Goal: Task Accomplishment & Management: Complete application form

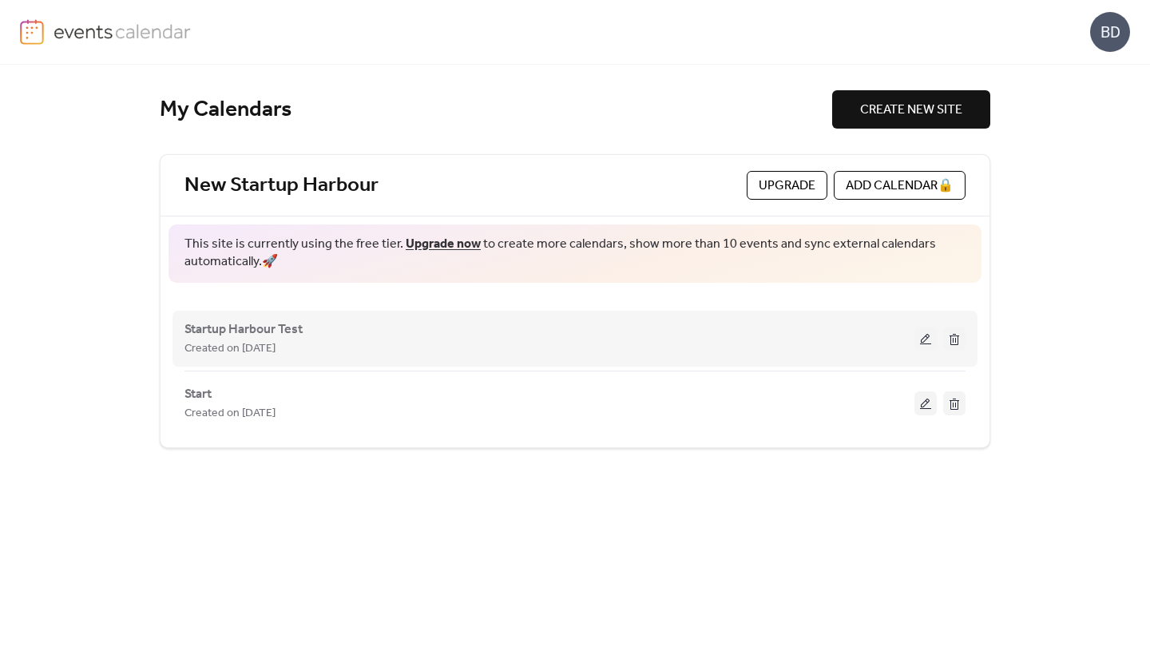
click at [868, 331] on div "Startup Harbour Test Created on [DATE]" at bounding box center [549, 338] width 730 height 38
click at [930, 340] on button at bounding box center [925, 339] width 22 height 24
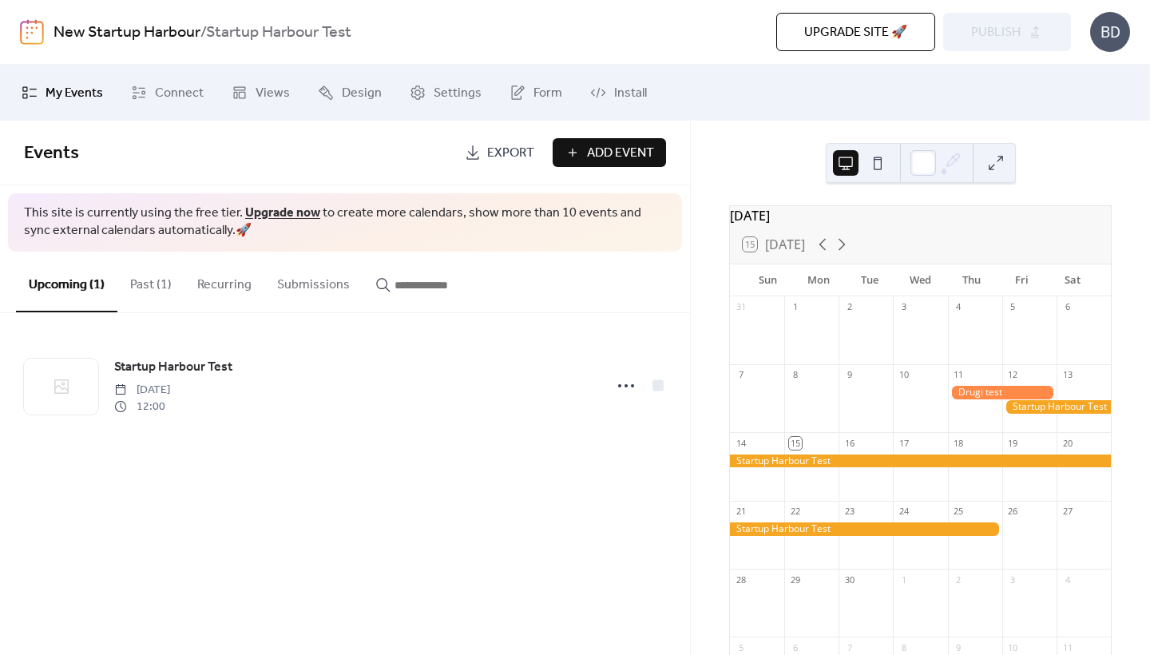
click at [151, 291] on button "Past (1)" at bounding box center [150, 280] width 67 height 59
click at [83, 283] on button "Upcoming (1)" at bounding box center [66, 280] width 101 height 59
click at [615, 161] on span "Add Event" at bounding box center [620, 153] width 67 height 19
click at [634, 160] on span "Add Event" at bounding box center [620, 153] width 67 height 19
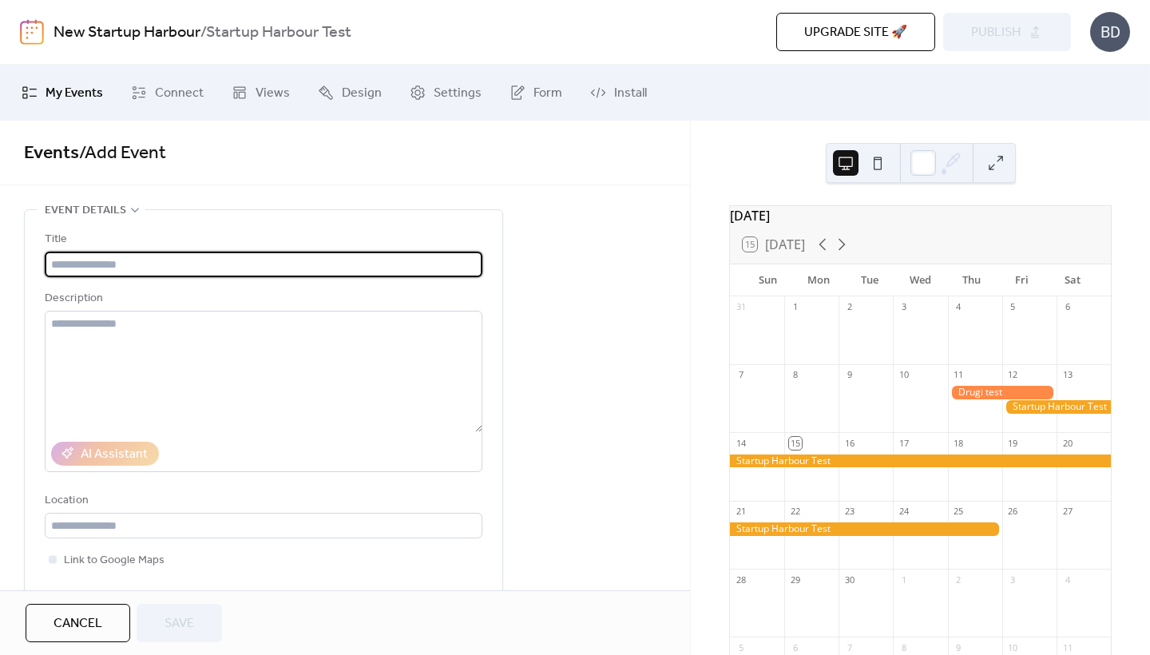
click at [166, 263] on input "text" at bounding box center [263, 264] width 437 height 26
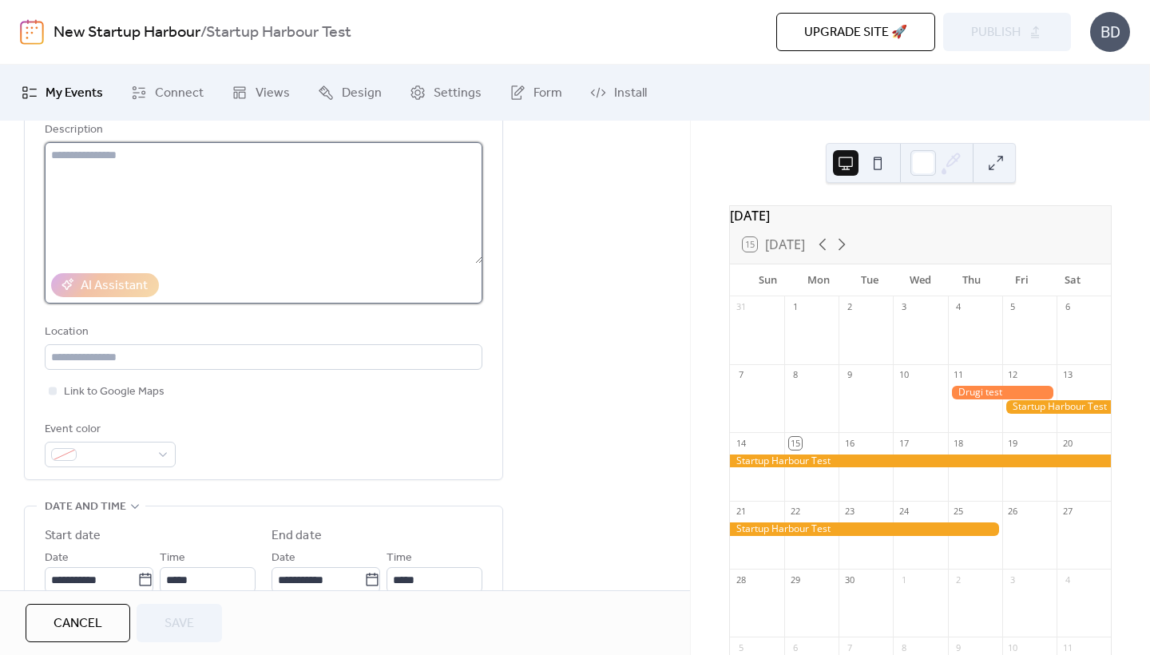
click at [224, 163] on textarea at bounding box center [263, 202] width 437 height 121
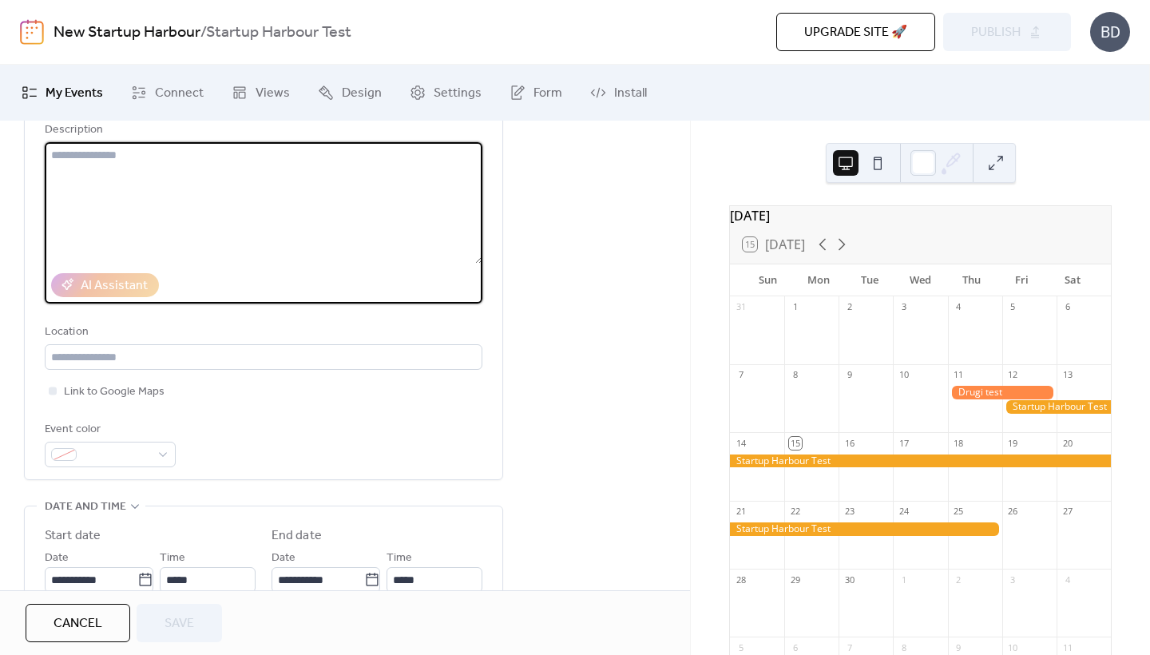
scroll to position [279, 0]
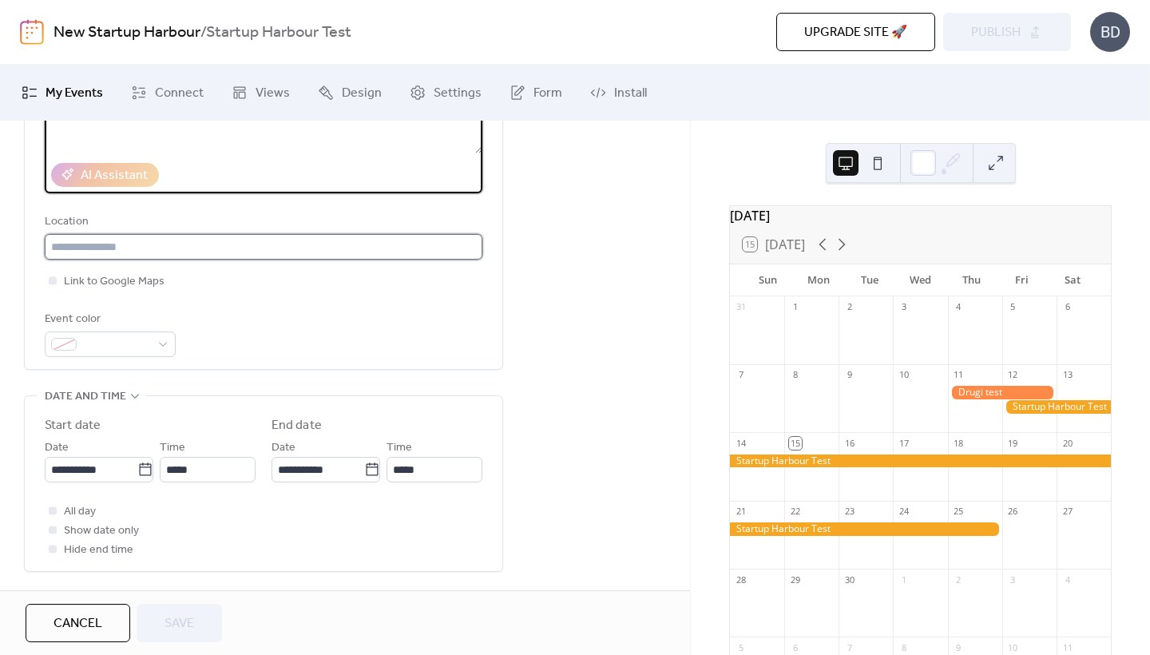
click at [148, 249] on input "text" at bounding box center [263, 247] width 437 height 26
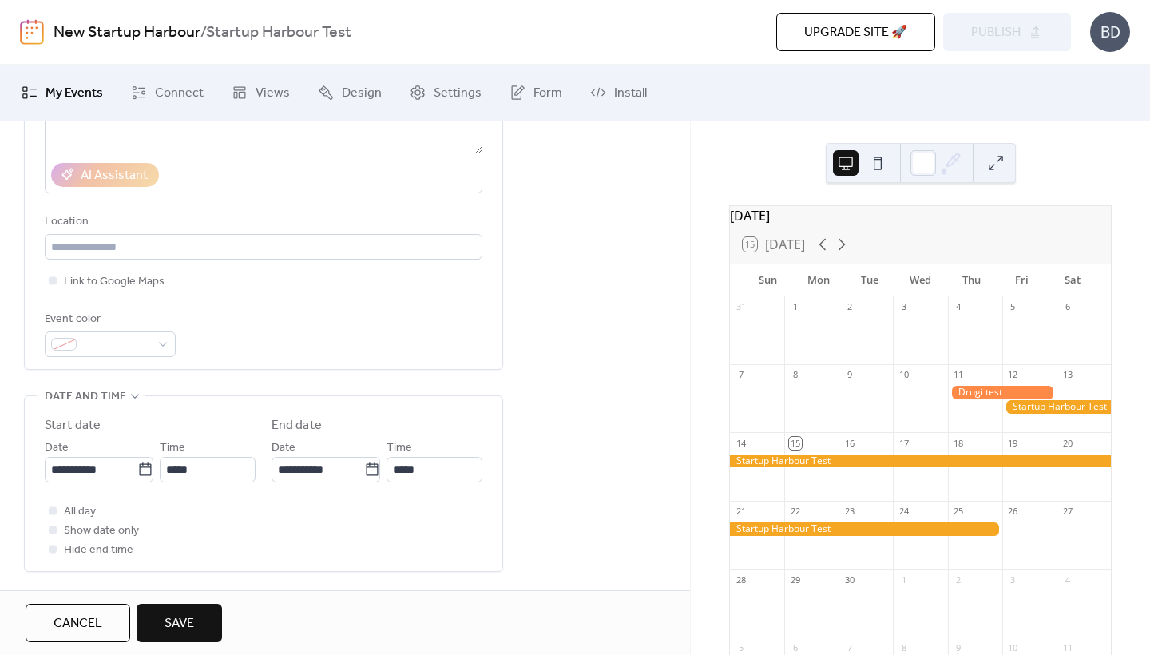
click at [261, 319] on div "Event color" at bounding box center [263, 333] width 437 height 47
click at [870, 468] on div at bounding box center [920, 461] width 381 height 14
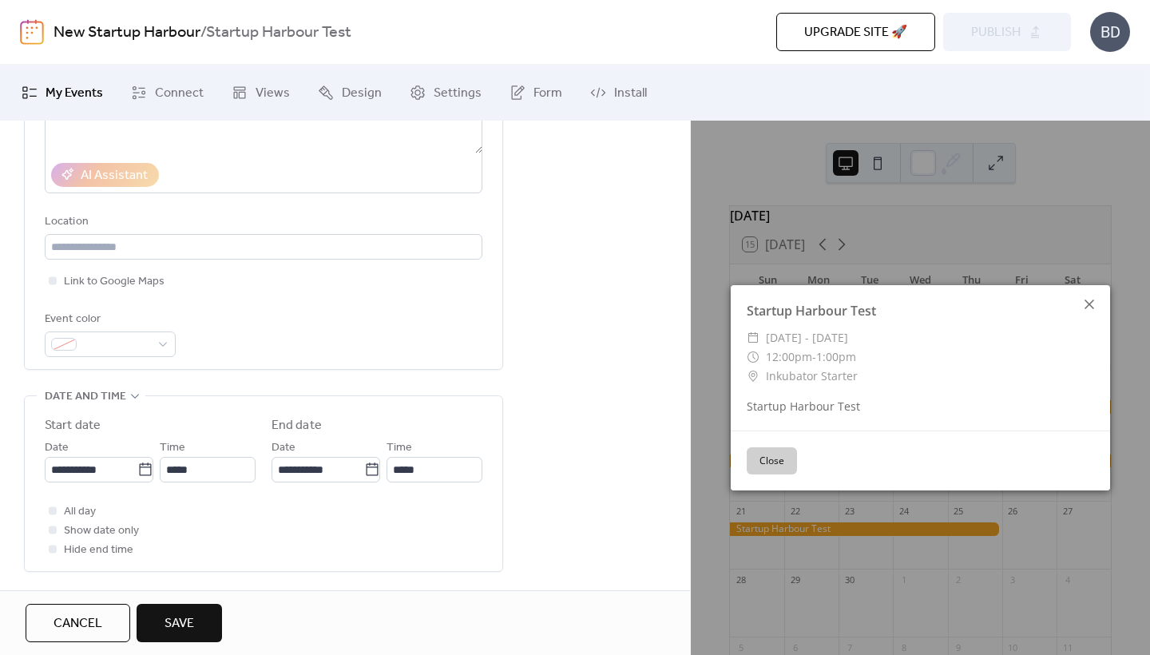
click at [1083, 309] on icon at bounding box center [1088, 304] width 19 height 19
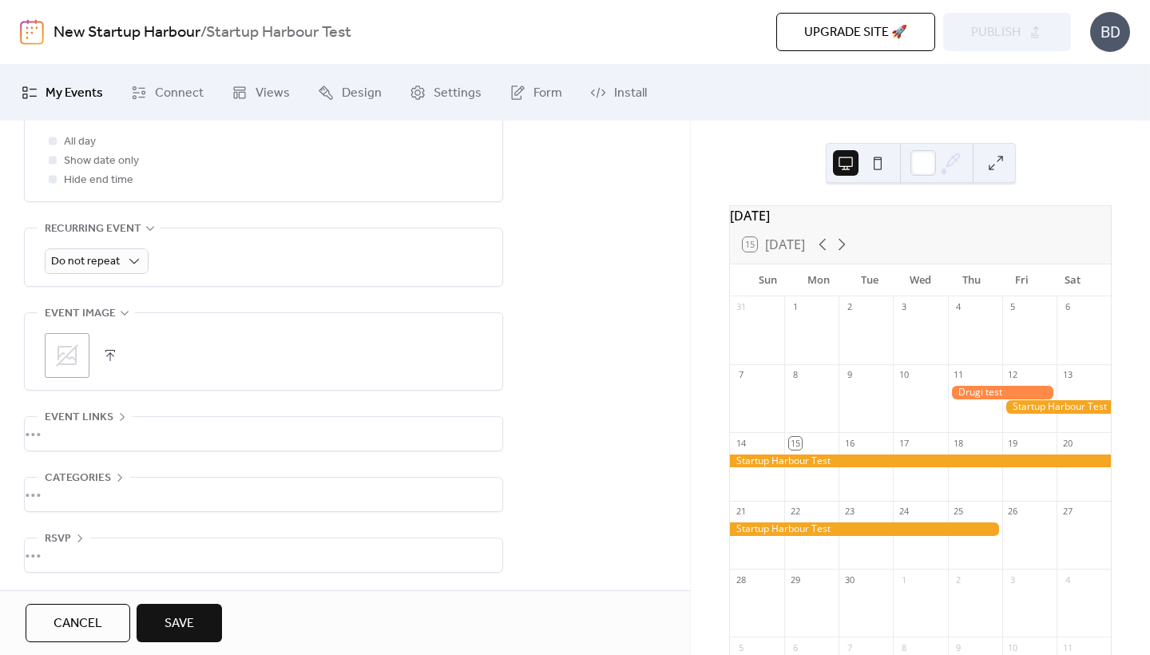
scroll to position [655, 0]
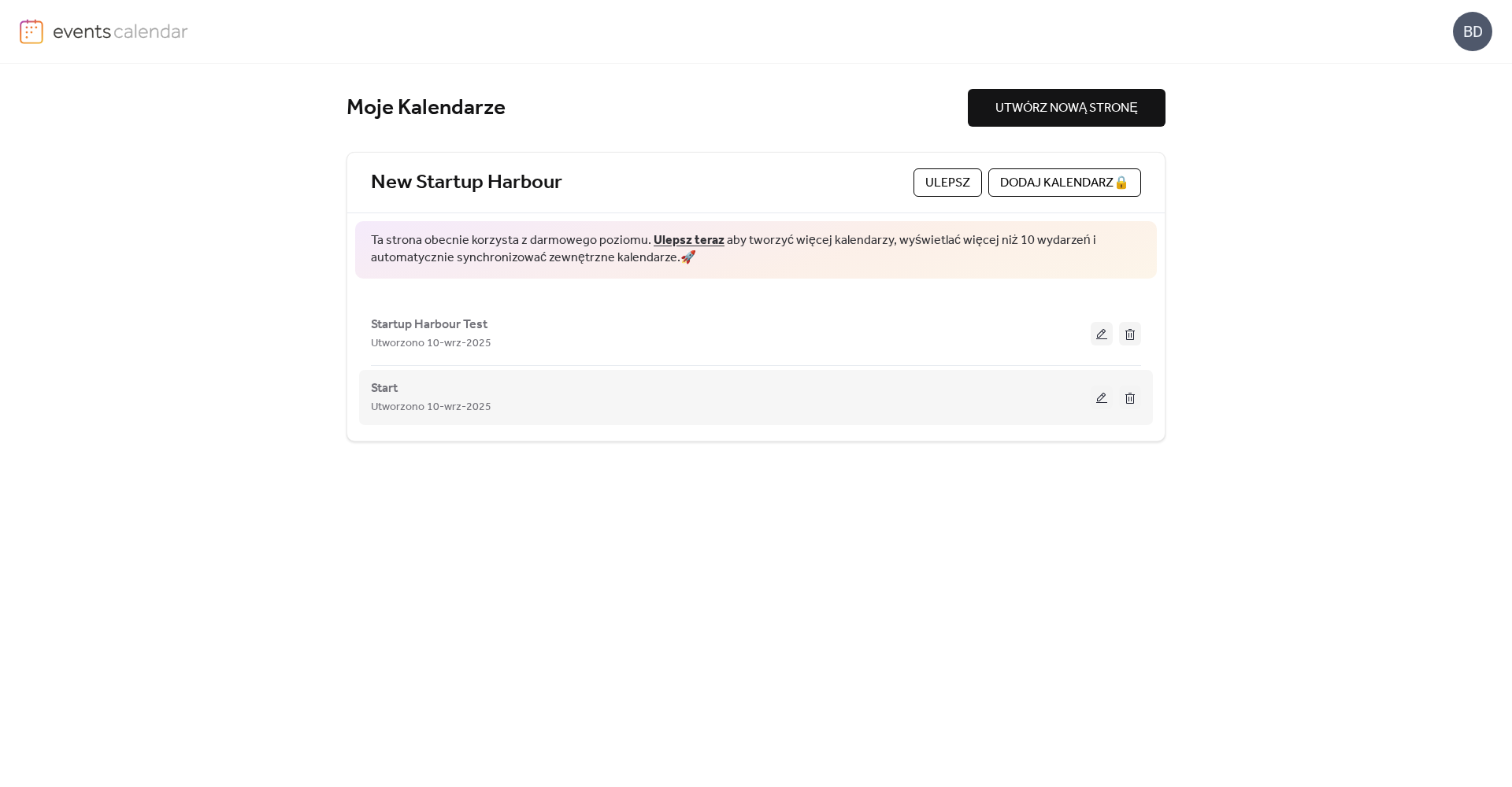
click at [1100, 398] on button at bounding box center [1102, 397] width 22 height 24
